Goal: Task Accomplishment & Management: Use online tool/utility

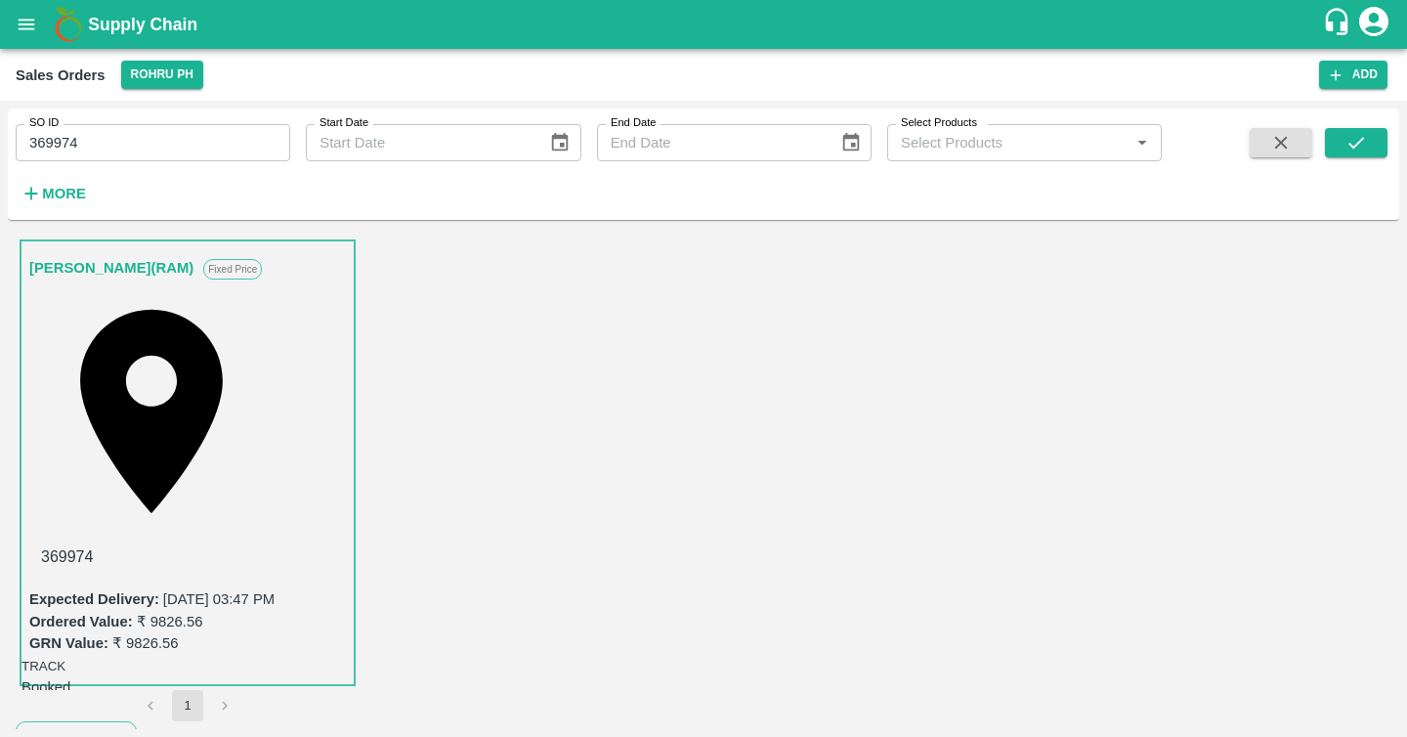
click at [1237, 317] on span "Clone" at bounding box center [1218, 318] width 38 height 16
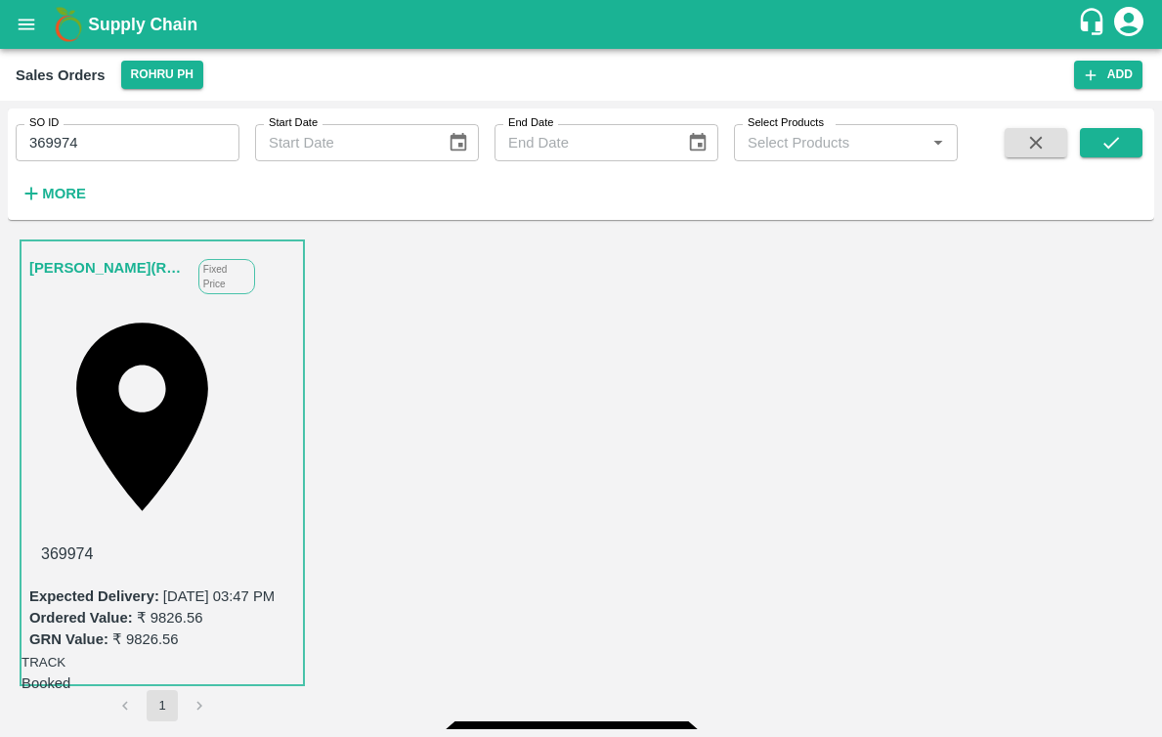
click at [37, 28] on button "open drawer" at bounding box center [26, 24] width 45 height 45
click at [833, 736] on div at bounding box center [581, 737] width 1162 height 0
click at [1127, 18] on icon "account of current user" at bounding box center [1128, 21] width 35 height 35
click at [1111, 100] on li "Logout" at bounding box center [1167, 103] width 194 height 33
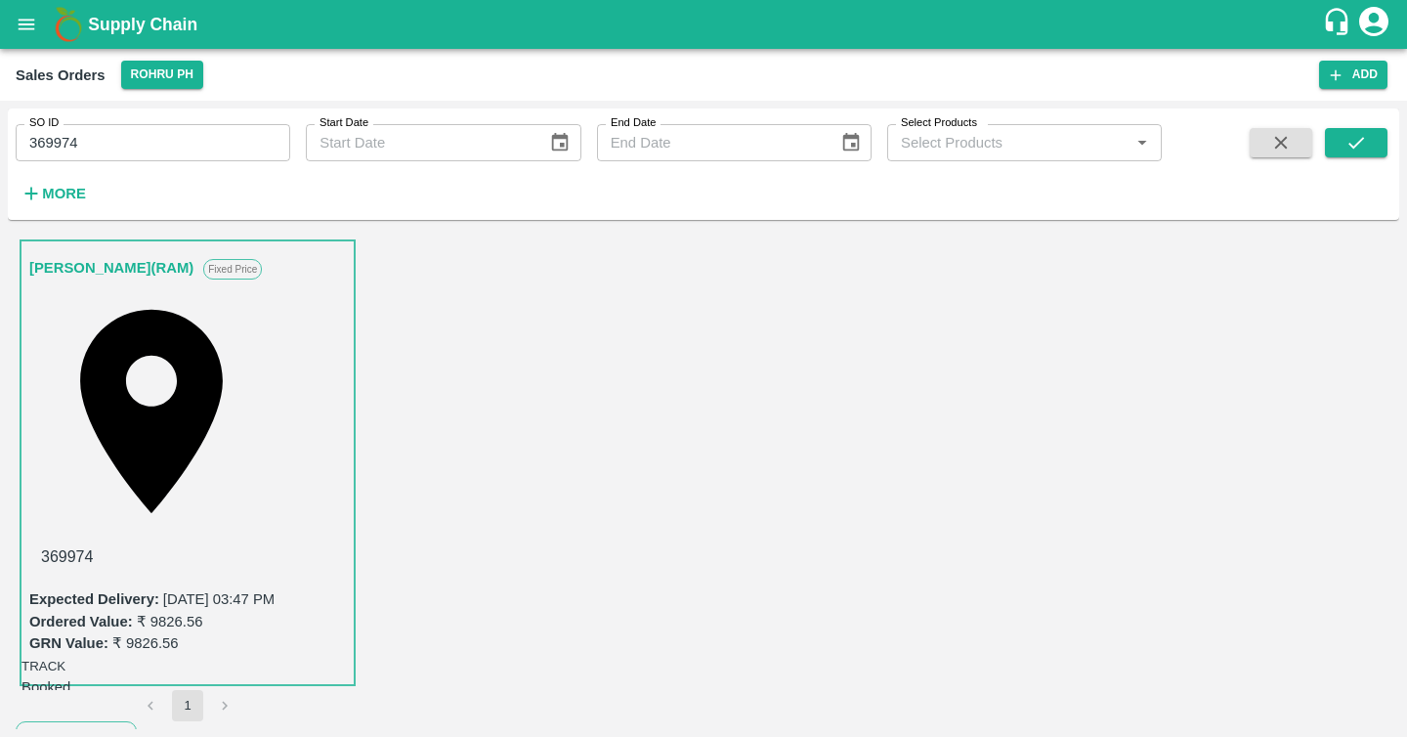
drag, startPoint x: 775, startPoint y: 467, endPoint x: 533, endPoint y: 397, distance: 252.4
